Goal: Find specific page/section: Find specific page/section

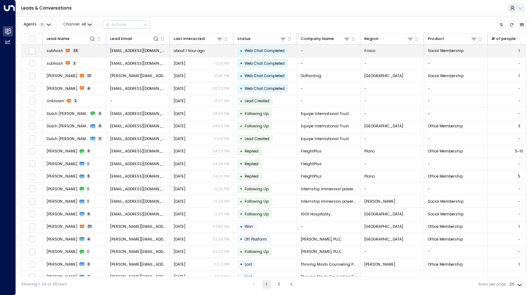
click at [201, 50] on span "about 1 hour ago" at bounding box center [189, 50] width 31 height 5
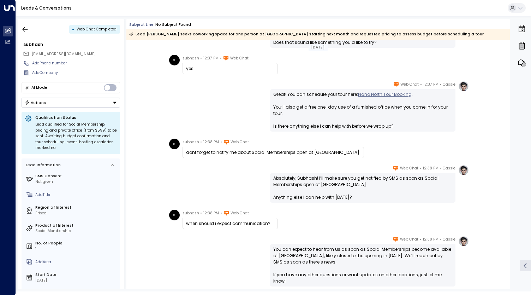
scroll to position [3087, 0]
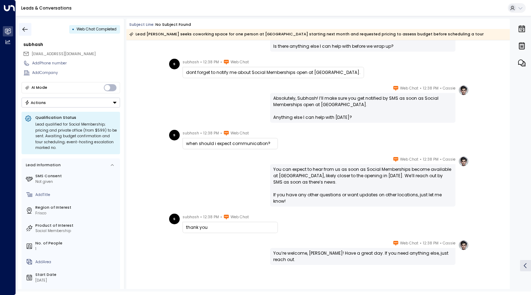
click at [24, 30] on icon "button" at bounding box center [25, 29] width 5 height 5
